Goal: Transaction & Acquisition: Download file/media

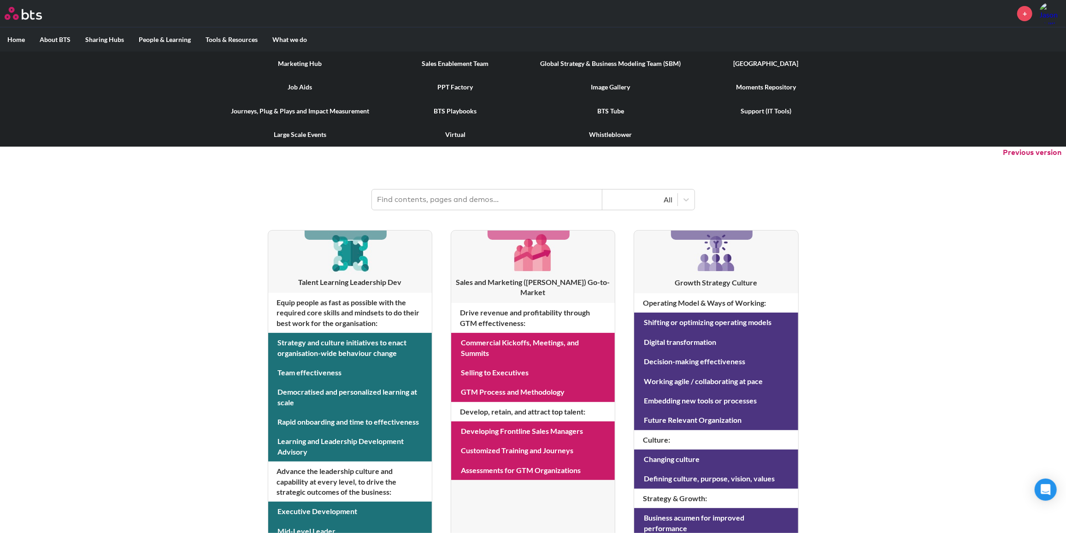
click at [473, 110] on link "BTS Playbooks" at bounding box center [455, 111] width 155 height 24
click at [439, 84] on link "PPT Factory" at bounding box center [455, 87] width 155 height 24
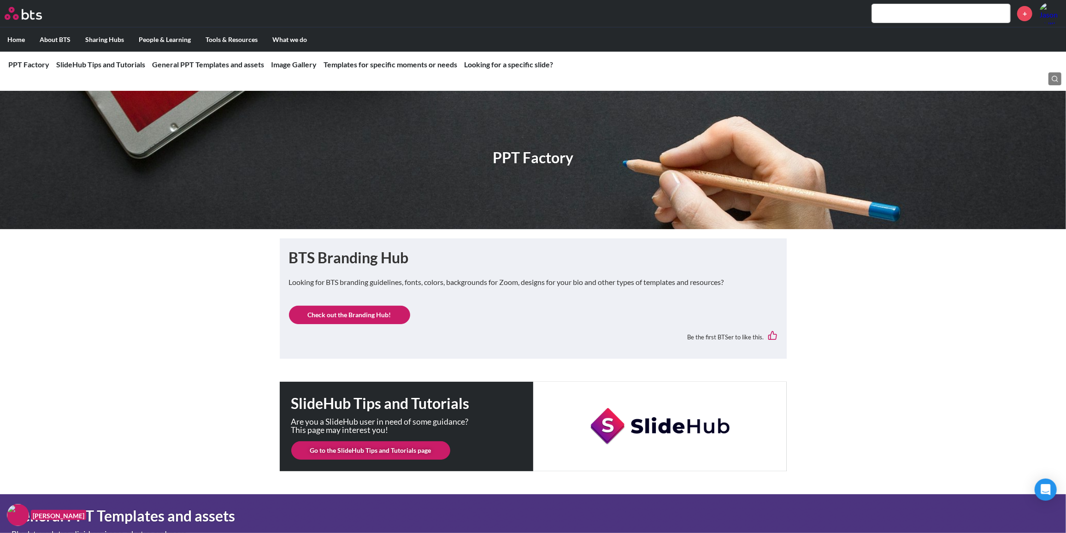
scroll to position [41, 0]
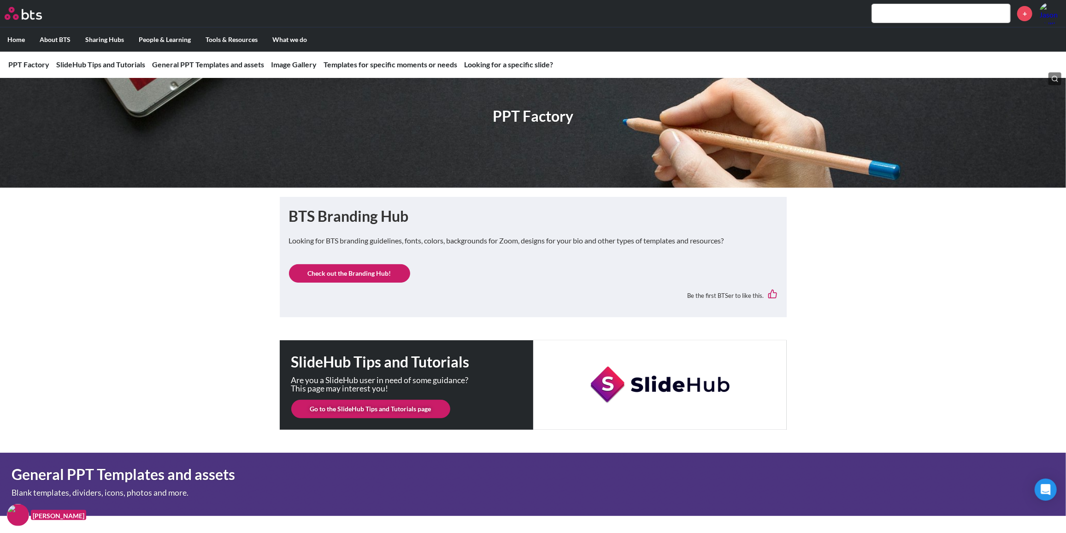
click at [375, 274] on link "Check out the Branding Hub!" at bounding box center [349, 273] width 121 height 18
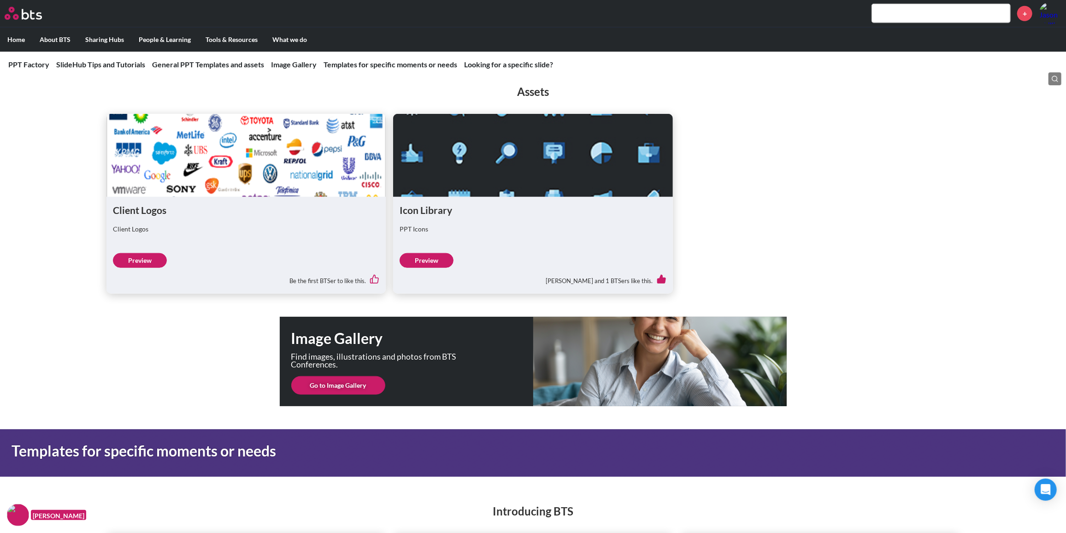
scroll to position [754, 0]
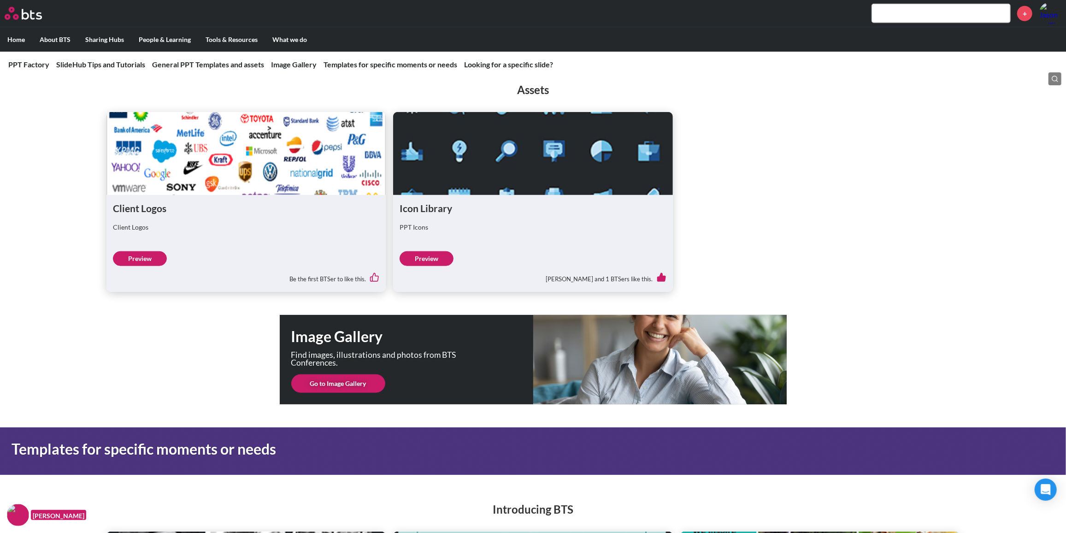
click at [347, 386] on link "Go to Image Gallery" at bounding box center [338, 383] width 94 height 18
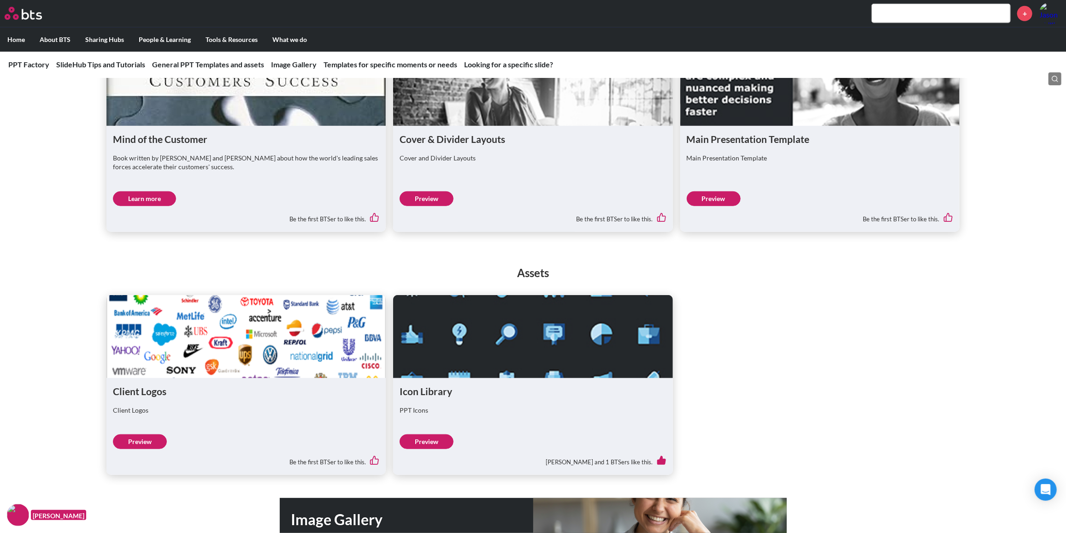
scroll to position [670, 0]
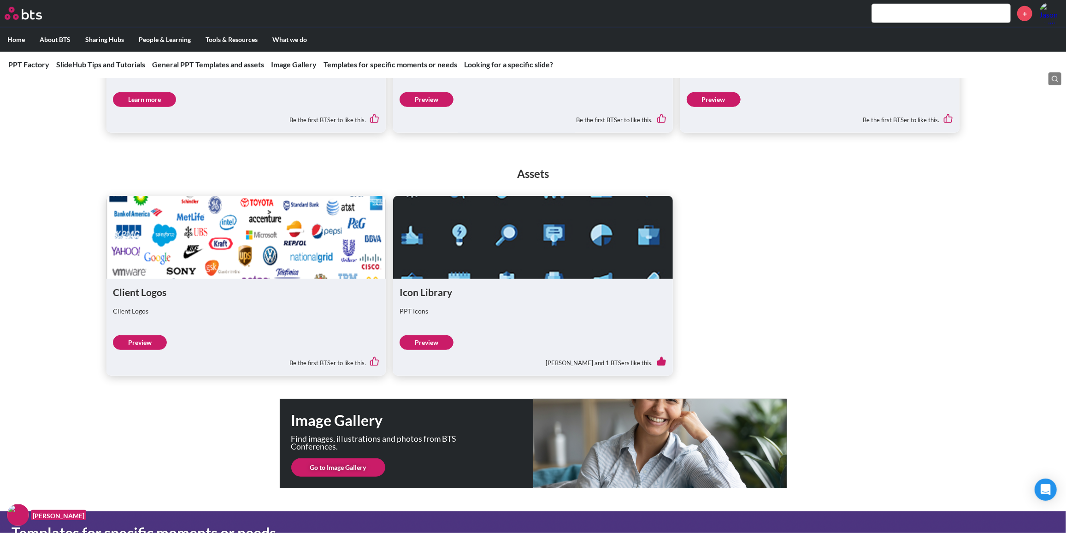
click at [431, 346] on link "Preview" at bounding box center [427, 342] width 54 height 15
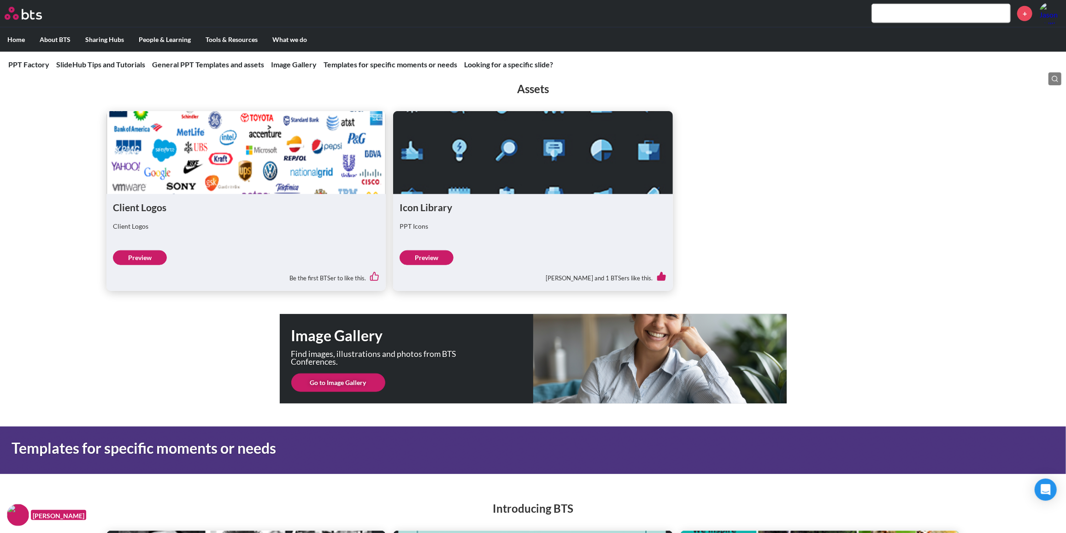
scroll to position [754, 0]
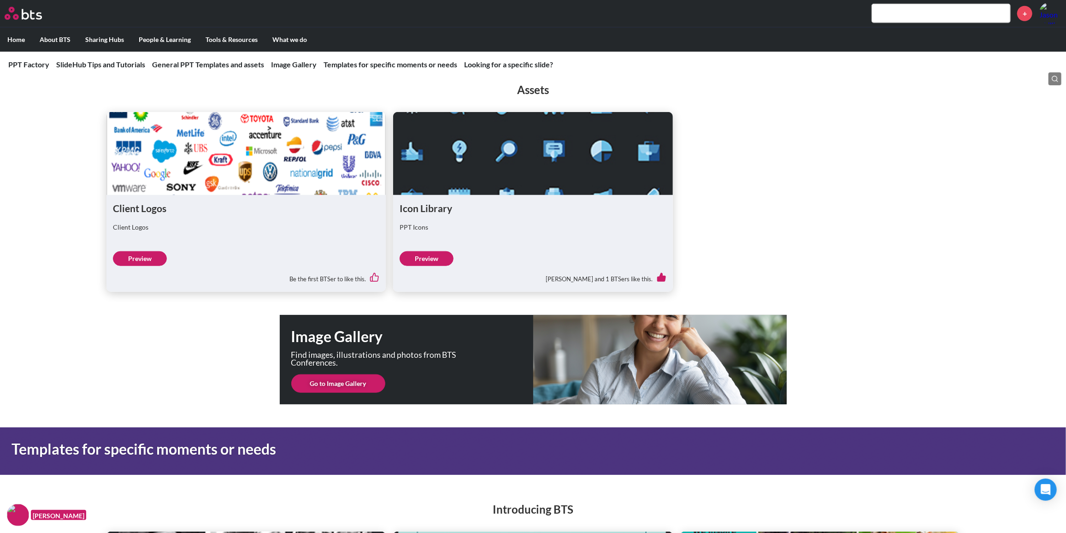
click at [370, 387] on link "Go to Image Gallery" at bounding box center [338, 383] width 94 height 18
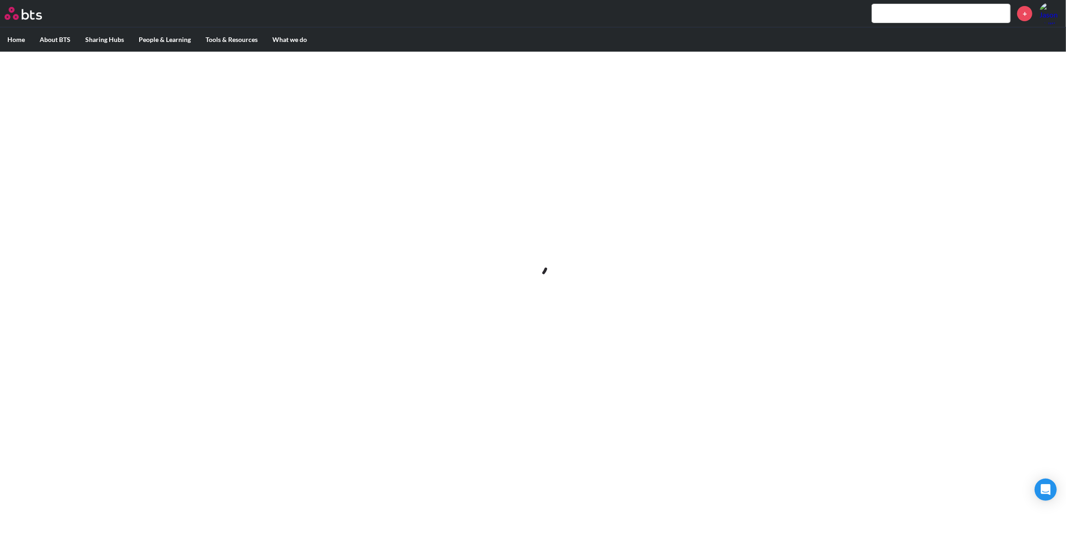
scroll to position [0, 0]
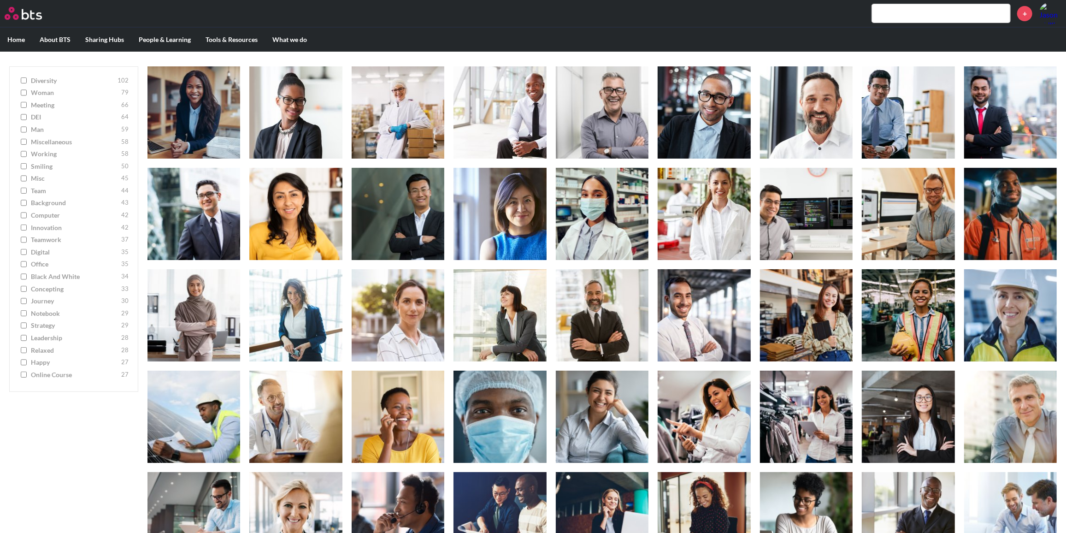
scroll to position [93, 0]
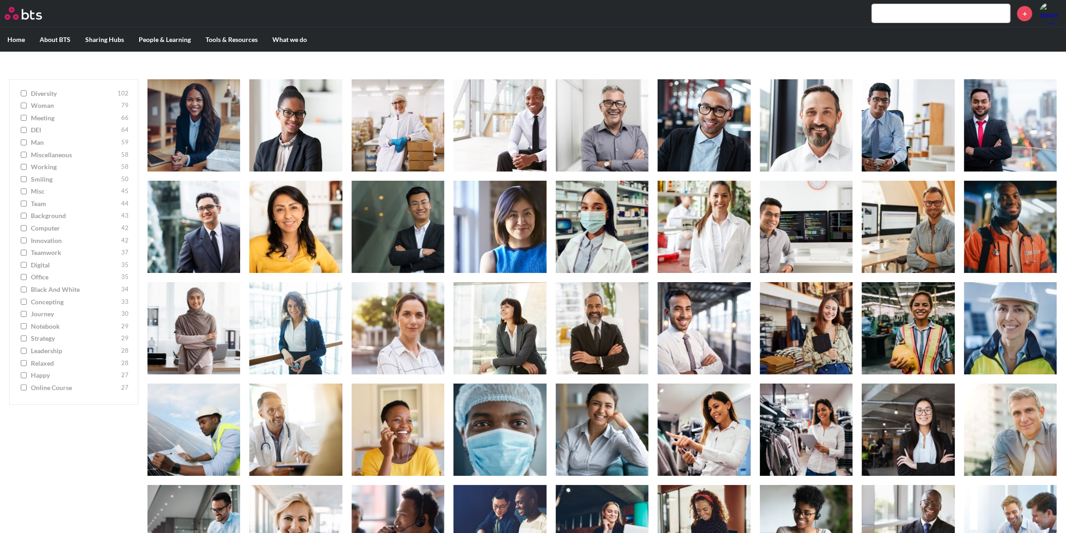
click at [24, 277] on input "office 35" at bounding box center [24, 277] width 6 height 6
checkbox input "true"
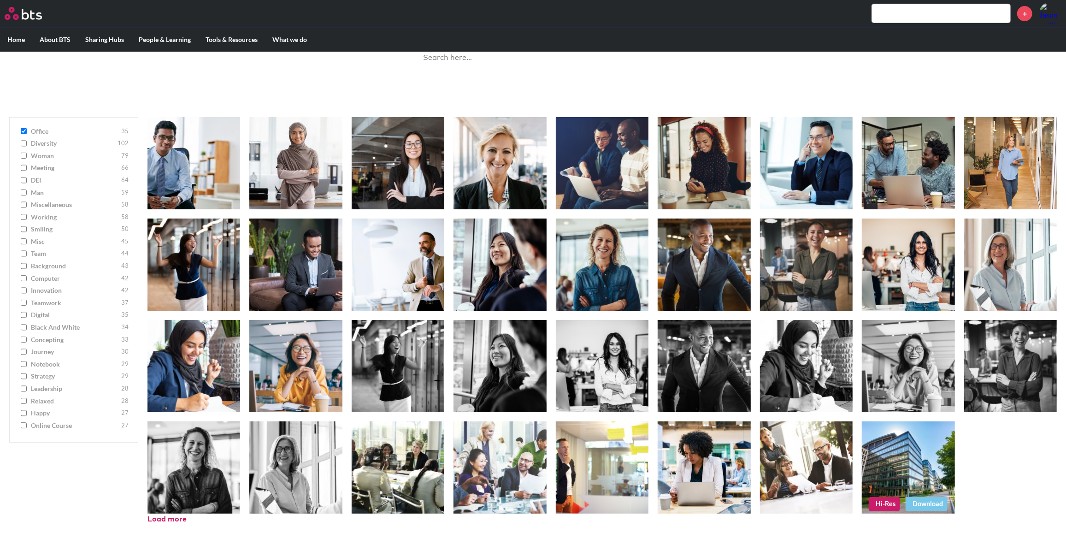
click at [944, 435] on figure at bounding box center [908, 467] width 93 height 92
click at [926, 498] on link "Download" at bounding box center [927, 504] width 42 height 14
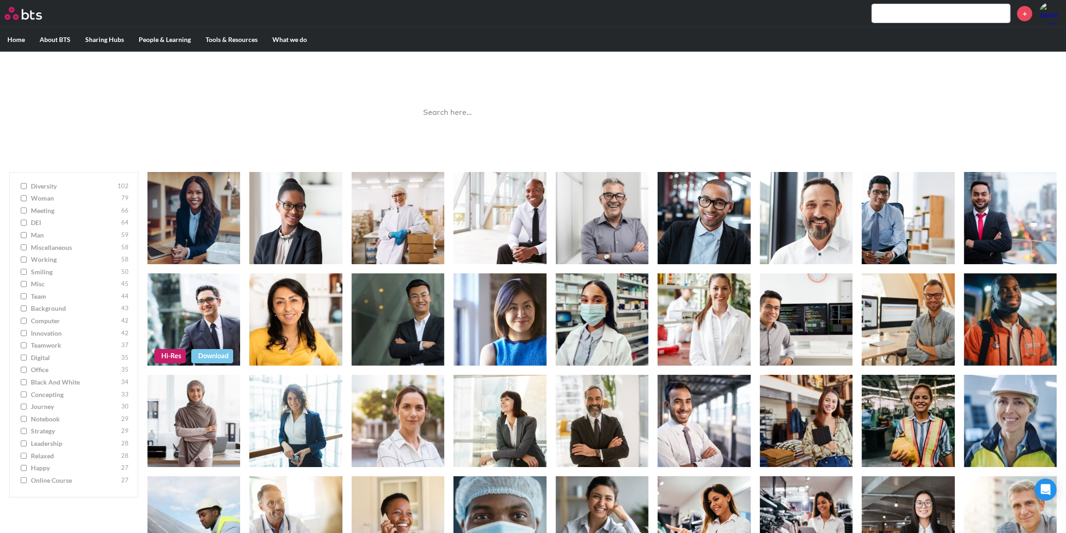
click at [225, 354] on link "Download" at bounding box center [212, 356] width 42 height 14
click at [226, 254] on link "Download" at bounding box center [212, 255] width 42 height 14
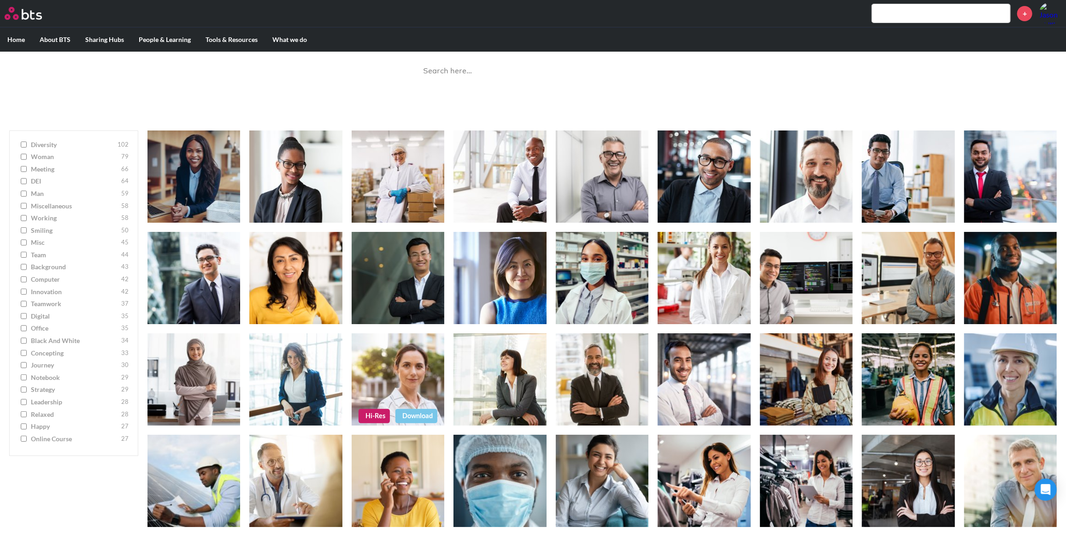
scroll to position [83, 0]
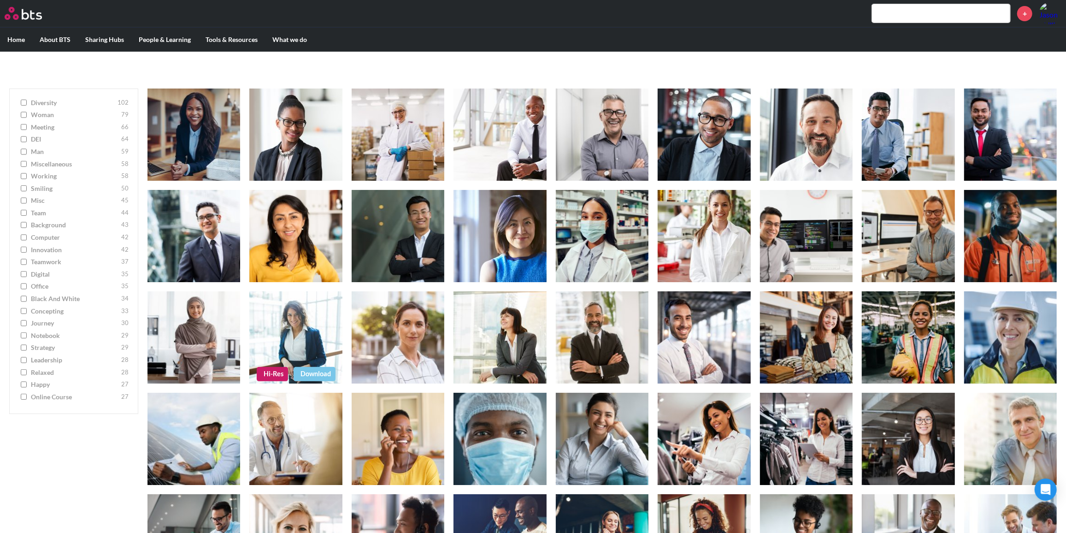
click at [312, 375] on link "Download" at bounding box center [315, 374] width 42 height 14
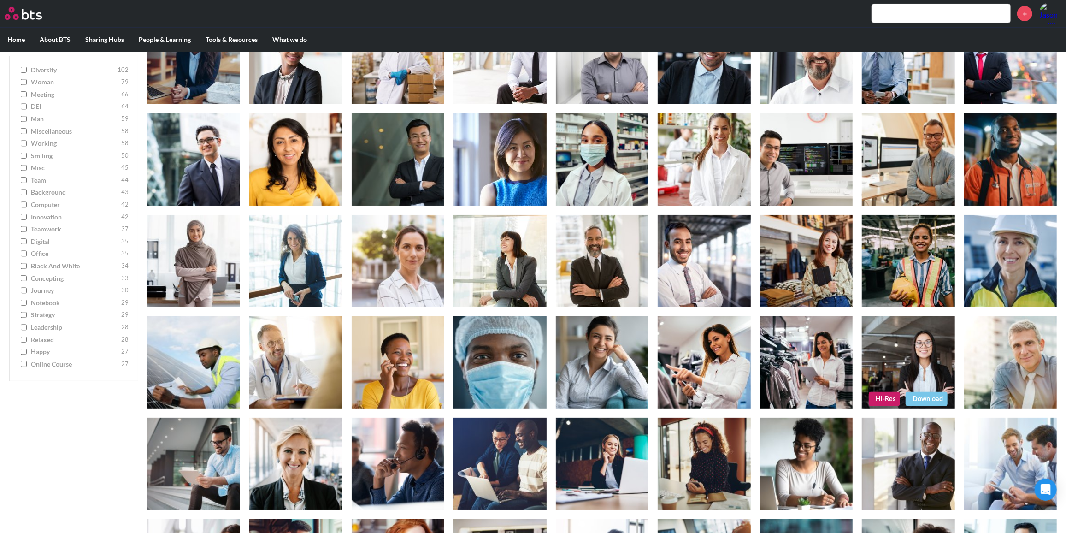
scroll to position [135, 0]
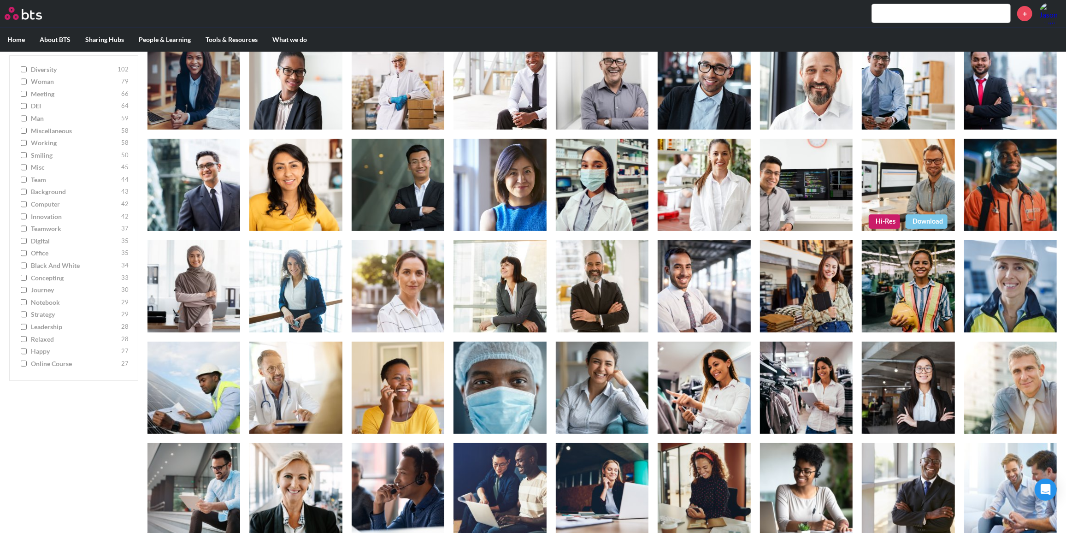
click at [933, 221] on link "Download" at bounding box center [927, 221] width 42 height 14
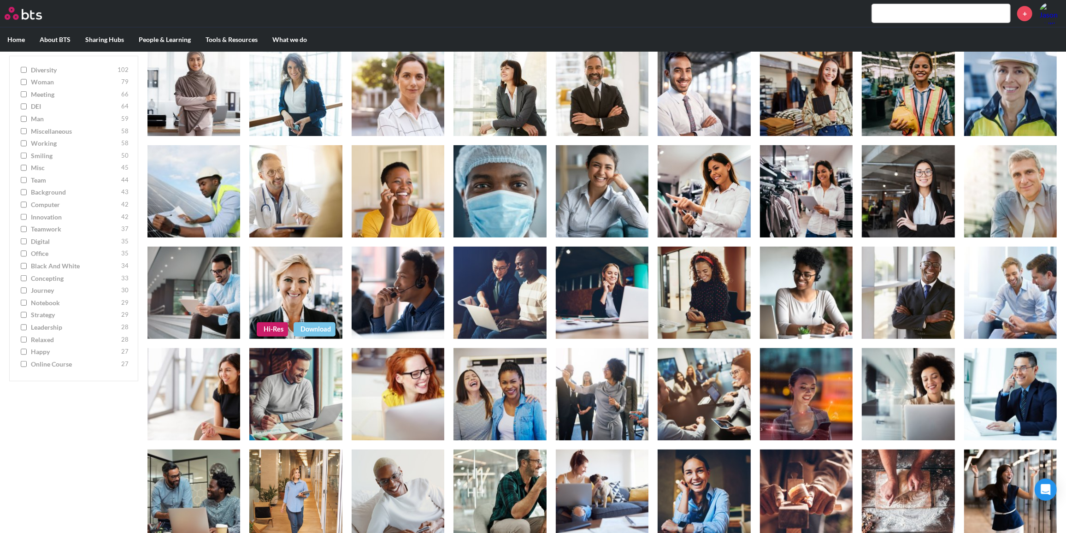
scroll to position [344, 0]
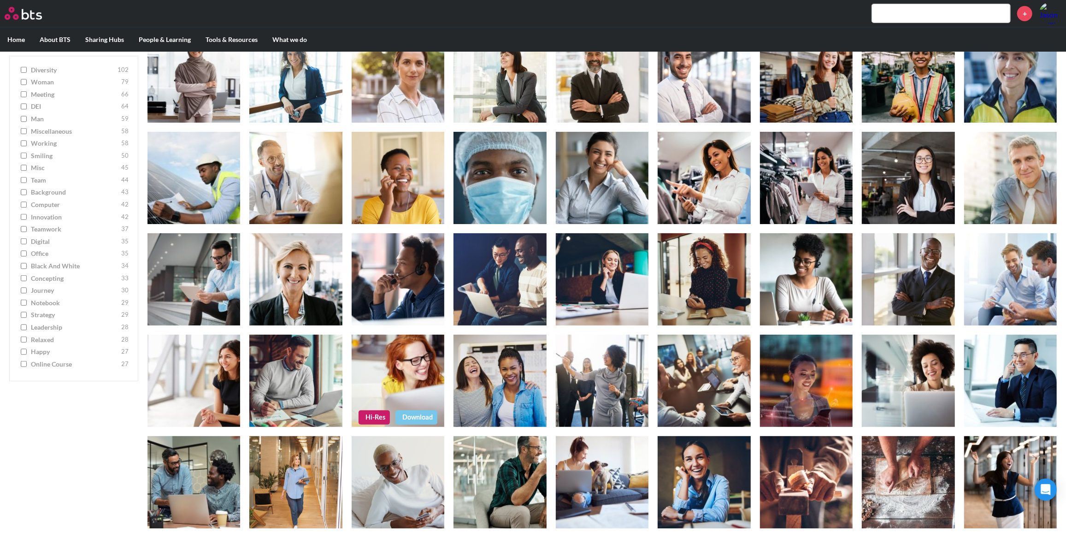
click at [422, 416] on link "Download" at bounding box center [417, 417] width 42 height 14
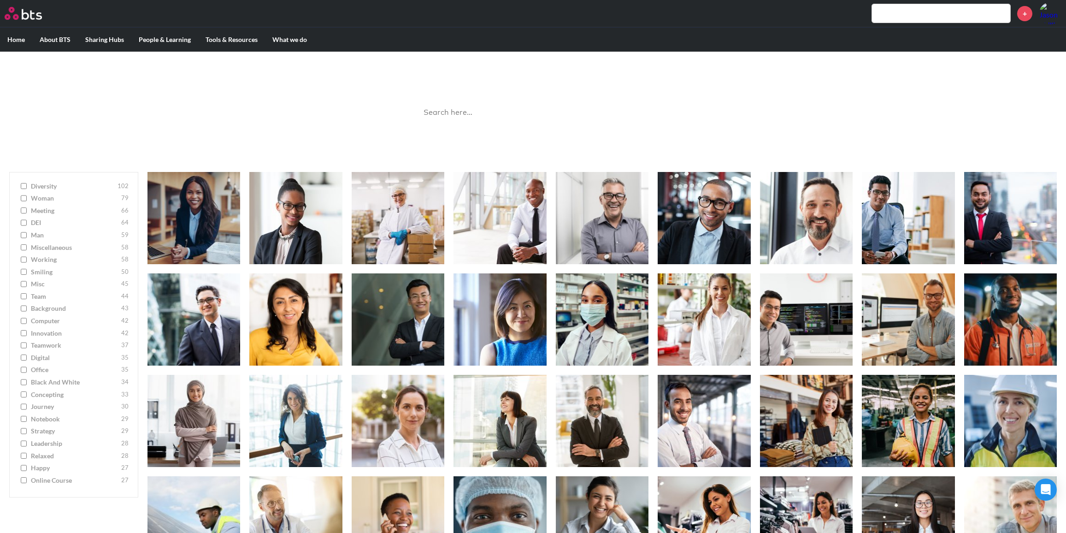
scroll to position [344, 0]
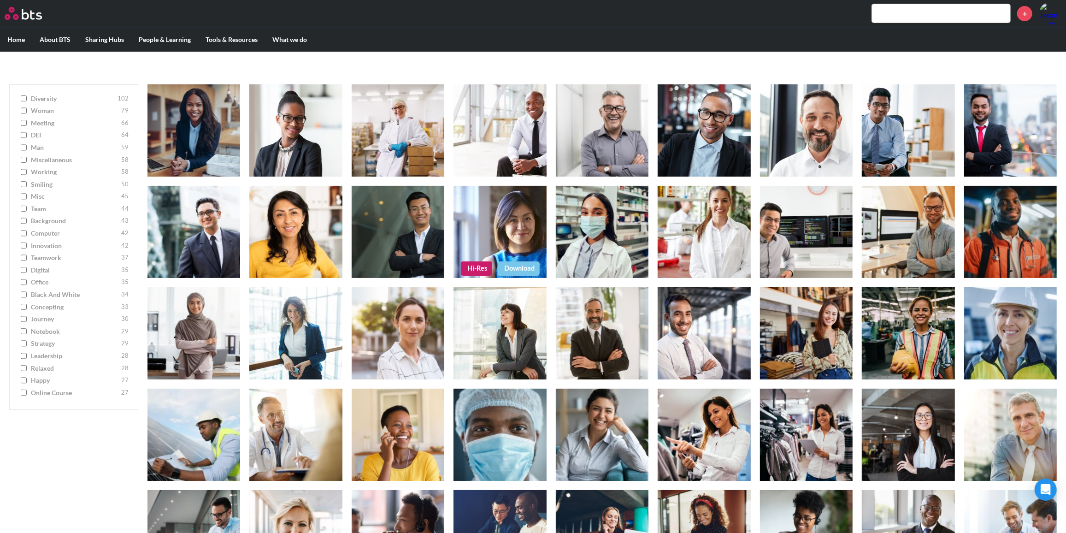
scroll to position [135, 0]
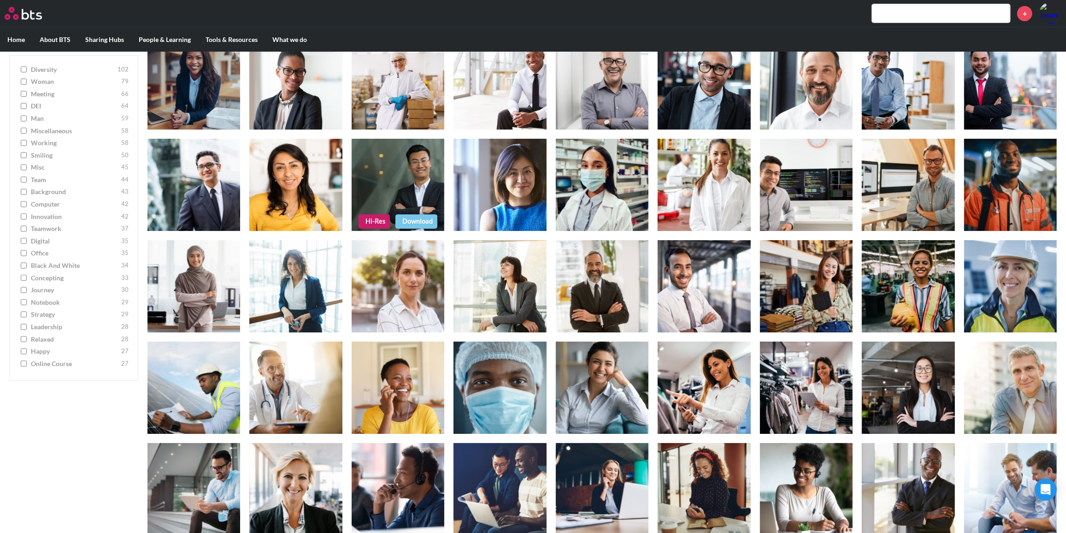
click at [422, 218] on link "Download" at bounding box center [417, 221] width 42 height 14
